Goal: Check status: Check status

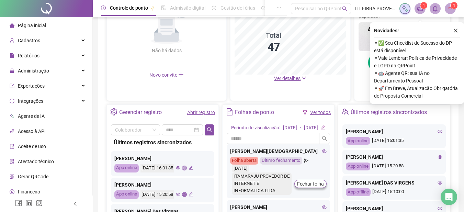
scroll to position [183, 0]
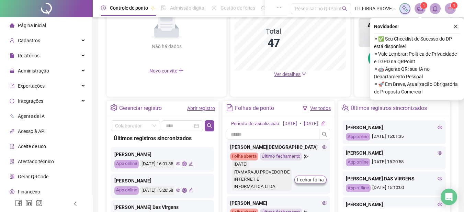
click at [290, 74] on span "Ver detalhes" at bounding box center [287, 73] width 26 height 5
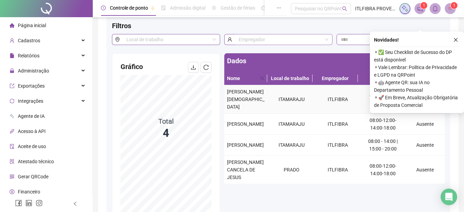
scroll to position [46, 0]
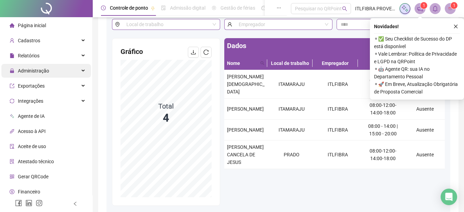
click at [49, 75] on div "Administração" at bounding box center [46, 71] width 90 height 14
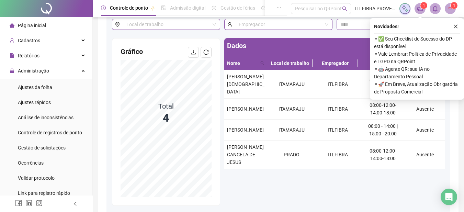
click at [49, 139] on ul "Ajustes da folha Ajustes rápidos Análise de inconsistências Controle de registr…" at bounding box center [46, 140] width 92 height 122
click at [54, 145] on span "Gestão de solicitações" at bounding box center [42, 147] width 48 height 5
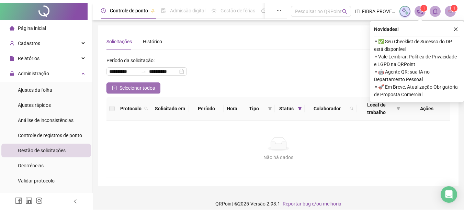
scroll to position [1, 0]
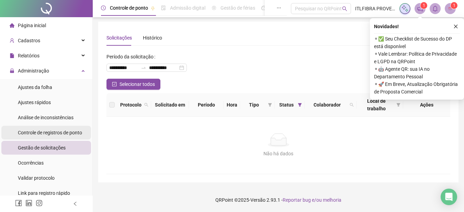
click at [55, 129] on div "Controle de registros de ponto" at bounding box center [50, 133] width 64 height 14
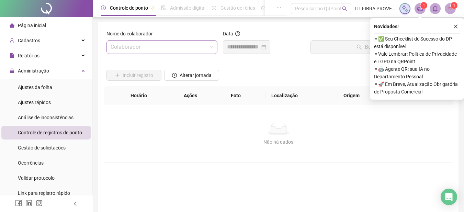
click at [176, 50] on input "search" at bounding box center [159, 47] width 97 height 13
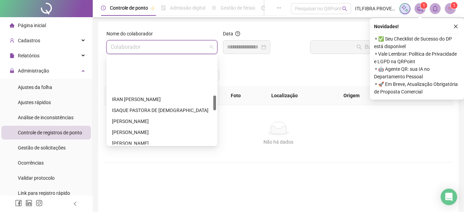
scroll to position [228, 0]
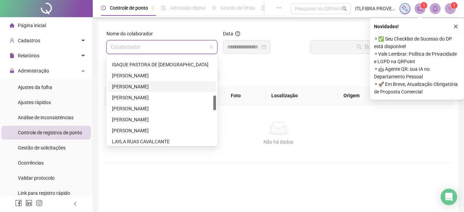
click at [152, 90] on div "[PERSON_NAME]" at bounding box center [162, 86] width 108 height 11
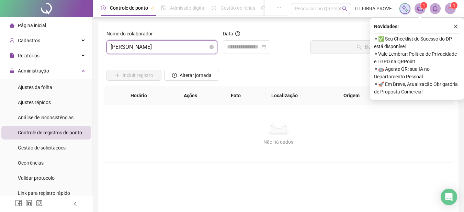
click at [148, 48] on span "[PERSON_NAME]" at bounding box center [162, 47] width 103 height 13
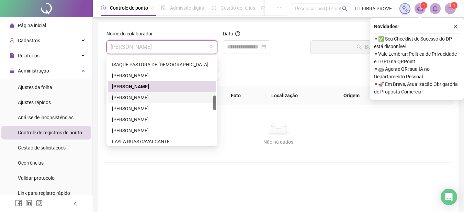
click at [160, 101] on div "[PERSON_NAME]" at bounding box center [162, 98] width 100 height 8
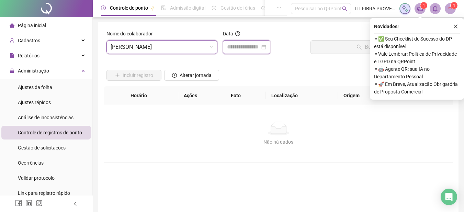
click at [249, 48] on input at bounding box center [243, 47] width 33 height 8
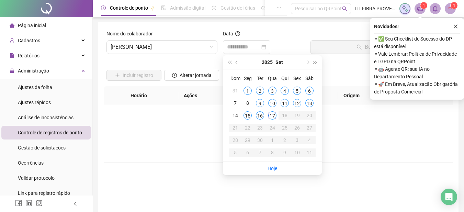
click at [270, 115] on div "17" at bounding box center [272, 115] width 8 height 8
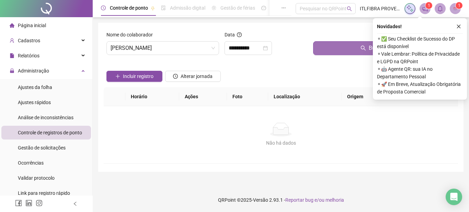
click at [324, 50] on button "Buscar registros" at bounding box center [384, 48] width 142 height 14
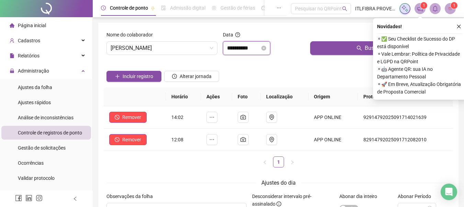
click at [258, 45] on input "**********" at bounding box center [243, 48] width 33 height 8
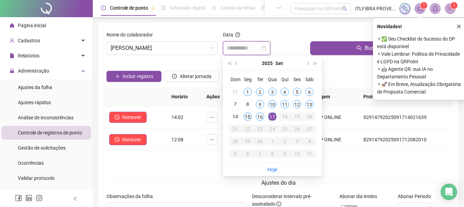
type input "**********"
click at [247, 114] on div "15" at bounding box center [248, 116] width 8 height 8
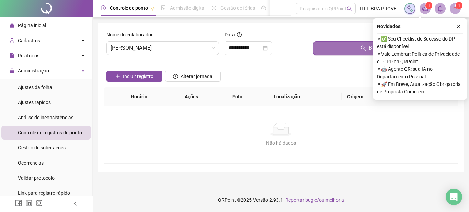
click at [330, 46] on button "Buscar registros" at bounding box center [384, 48] width 142 height 14
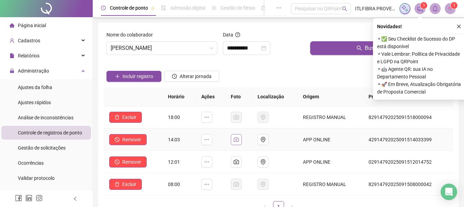
click at [235, 140] on button "button" at bounding box center [236, 139] width 11 height 11
click at [202, 27] on div "**********" at bounding box center [278, 157] width 360 height 268
click at [460, 27] on icon "close" at bounding box center [459, 26] width 5 height 5
